Goal: Task Accomplishment & Management: Use online tool/utility

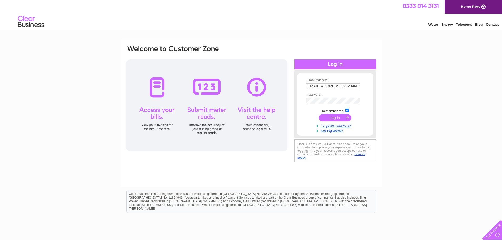
click at [347, 110] on input "checkbox" at bounding box center [347, 110] width 3 height 3
checkbox input "true"
click at [337, 116] on input "submit" at bounding box center [335, 117] width 32 height 7
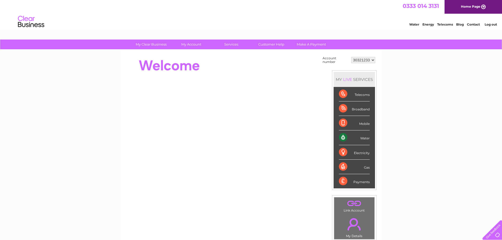
click at [364, 138] on div "Water" at bounding box center [354, 137] width 31 height 14
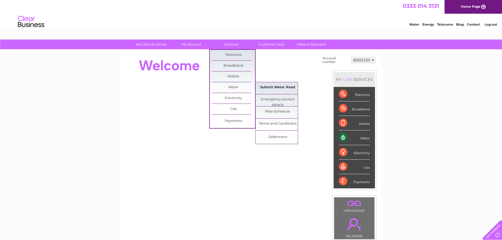
click at [271, 86] on link "Submit Meter Read" at bounding box center [277, 87] width 43 height 11
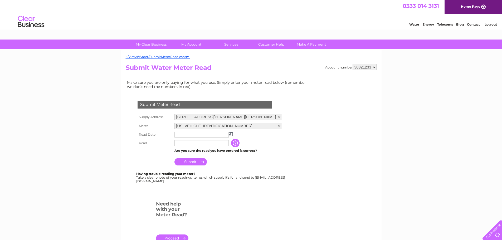
click at [229, 134] on img at bounding box center [231, 134] width 4 height 4
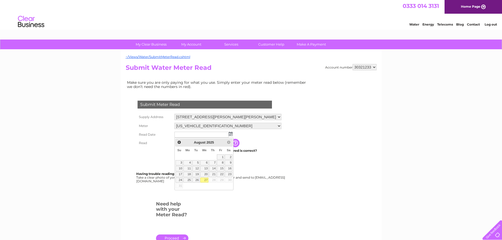
click at [205, 179] on link "27" at bounding box center [204, 180] width 8 height 5
type input "2025/08/27"
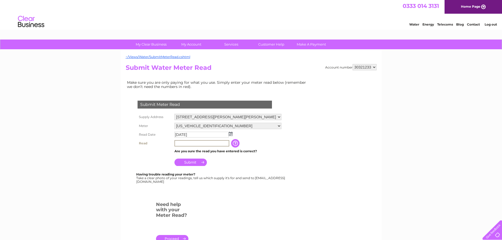
click at [189, 144] on input "text" at bounding box center [202, 143] width 55 height 6
click at [234, 145] on input "button" at bounding box center [235, 143] width 9 height 8
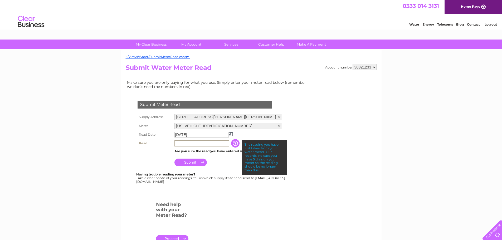
click at [214, 144] on input "text" at bounding box center [202, 143] width 55 height 6
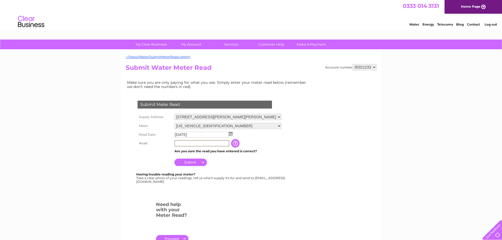
click at [179, 142] on input "text" at bounding box center [202, 143] width 55 height 6
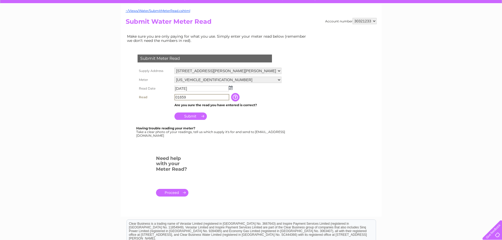
scroll to position [46, 0]
type input "01659"
click at [178, 193] on link "." at bounding box center [172, 193] width 32 height 8
click at [231, 87] on img at bounding box center [231, 87] width 4 height 4
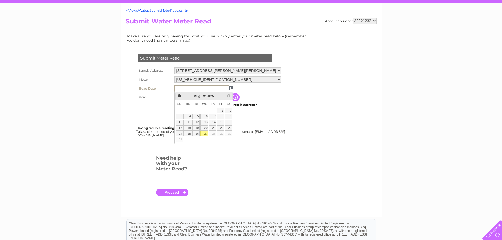
click at [207, 133] on link "27" at bounding box center [204, 133] width 8 height 5
type input "[DATE]"
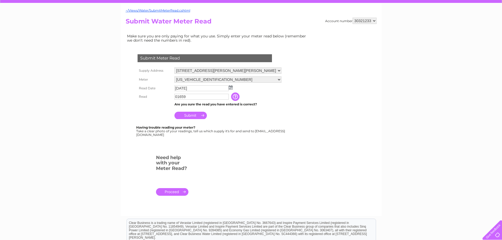
click at [195, 114] on input "Submit" at bounding box center [191, 115] width 32 height 7
